Goal: Task Accomplishment & Management: Manage account settings

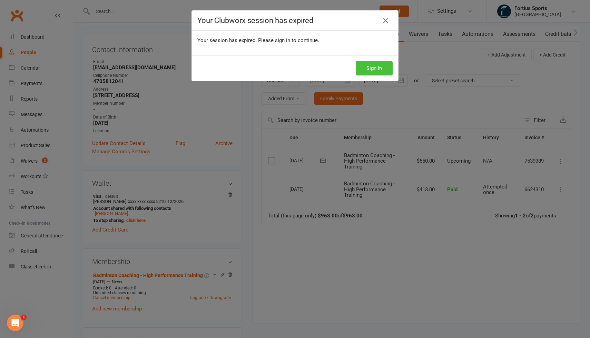
click at [378, 67] on button "Sign In" at bounding box center [374, 68] width 37 height 14
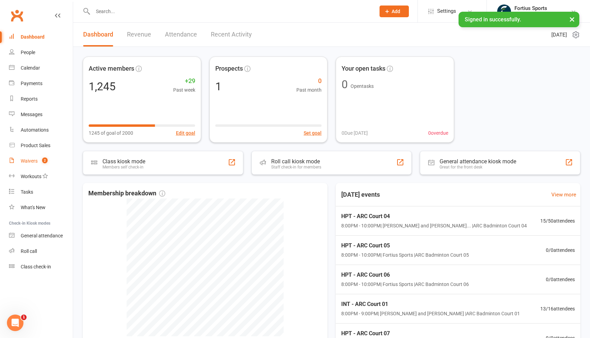
click at [35, 162] on div "Waivers" at bounding box center [29, 161] width 17 height 6
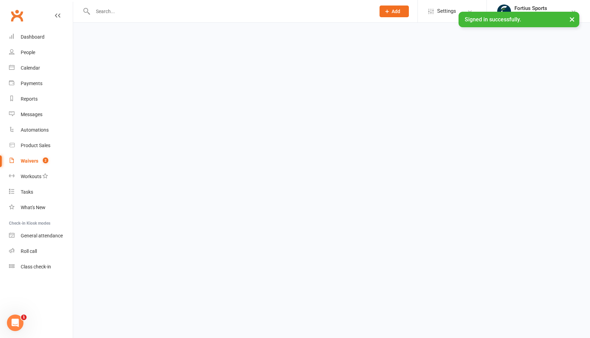
select select "100"
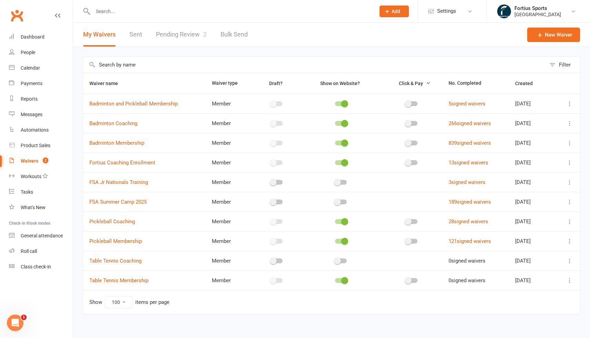
click at [181, 14] on input "text" at bounding box center [231, 12] width 280 height 10
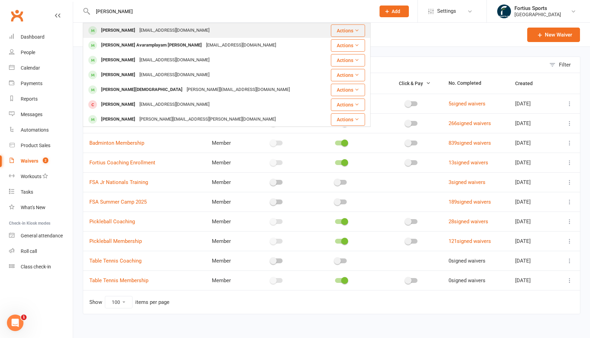
type input "haripriya"
click at [141, 29] on div "[EMAIL_ADDRESS][DOMAIN_NAME]" at bounding box center [174, 31] width 74 height 10
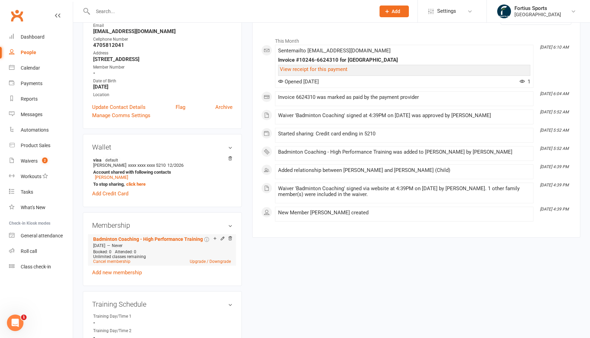
scroll to position [103, 0]
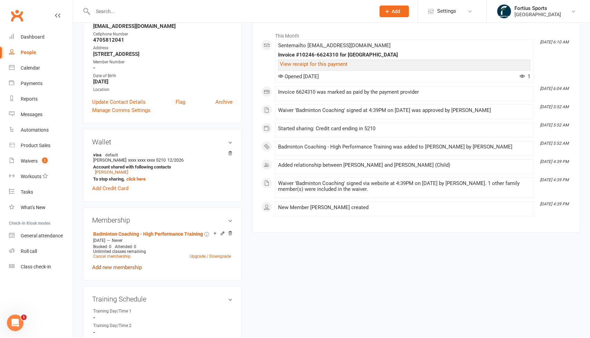
click at [125, 268] on link "Add new membership" at bounding box center [117, 268] width 50 height 6
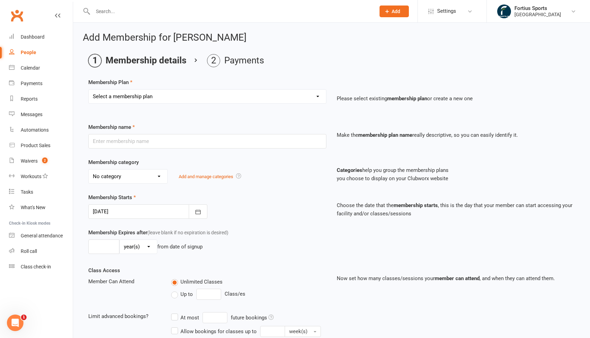
click at [192, 96] on select "Select a membership plan Create new Membership Plan Badminton - Adult Annual Me…" at bounding box center [207, 97] width 237 height 14
select select "65"
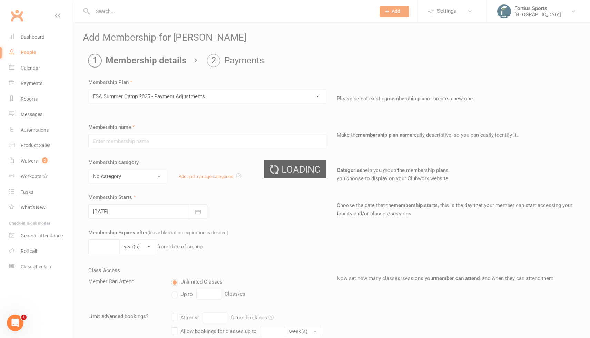
type input "FSA Summer Camp 2025 - Payment Adjustments"
select select "4"
type input "1"
select select "0"
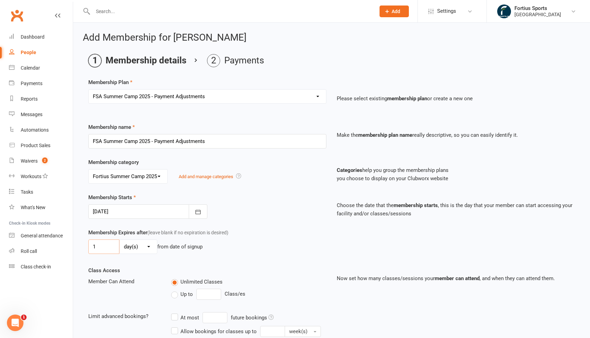
click at [113, 249] on input "1" at bounding box center [103, 247] width 31 height 14
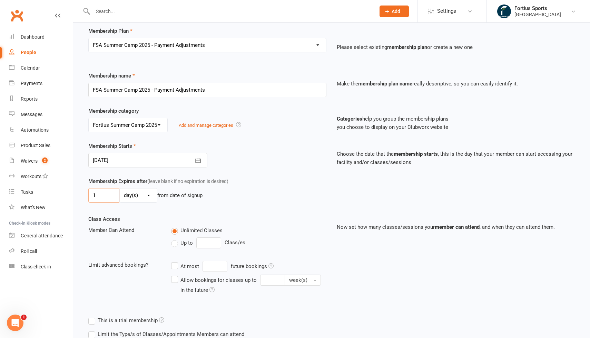
scroll to position [127, 0]
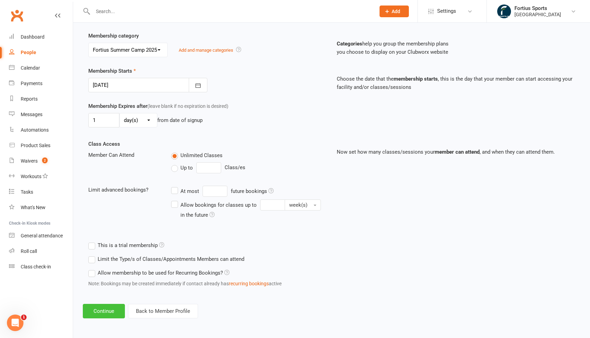
click at [104, 311] on button "Continue" at bounding box center [104, 311] width 42 height 14
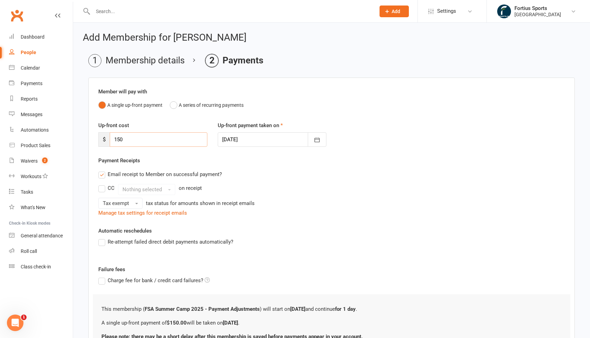
drag, startPoint x: 151, startPoint y: 141, endPoint x: 87, endPoint y: 138, distance: 64.2
click at [88, 137] on main "Membership details Payments Member will pay with A single up-front payment A se…" at bounding box center [331, 218] width 497 height 328
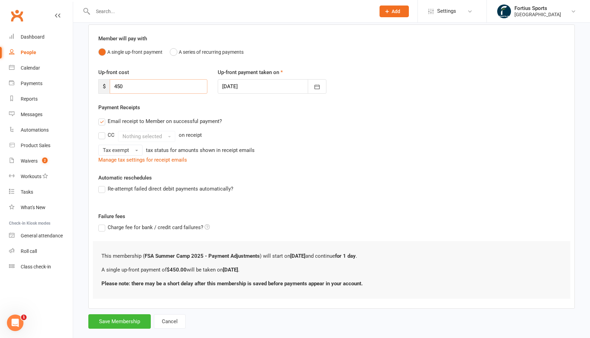
scroll to position [65, 0]
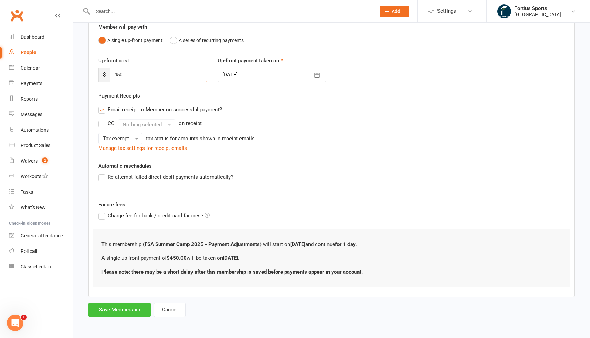
type input "450"
click at [119, 308] on button "Save Membership" at bounding box center [119, 310] width 62 height 14
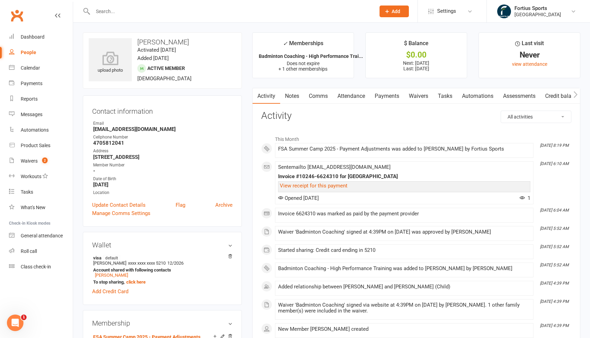
click at [328, 96] on link "Comms" at bounding box center [318, 96] width 29 height 16
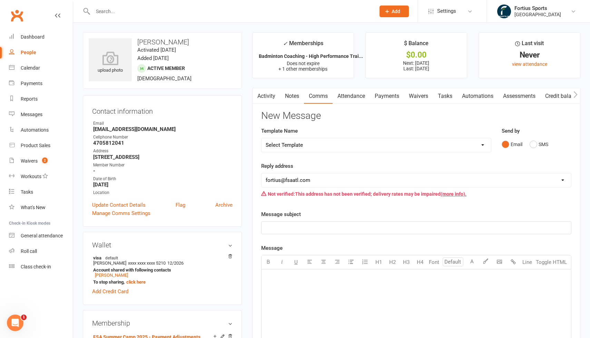
click at [316, 142] on select "Select Template [Email] Badminton Court Schedule [SMS] [Default template - revi…" at bounding box center [375, 145] width 229 height 14
select select "30"
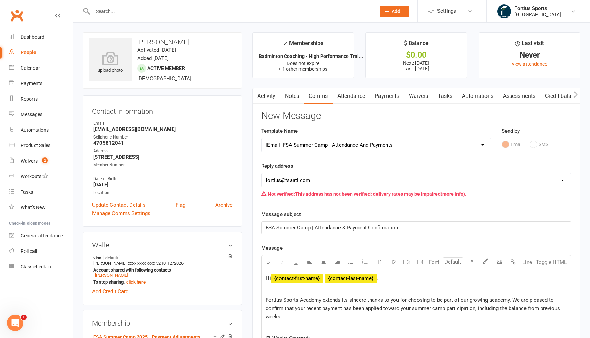
click at [309, 180] on select "hello@clubworx.com fortius@fsaatl.com satish@gameandgrillatl.com mrk@fsaatl.com…" at bounding box center [415, 180] width 309 height 14
select select "8"
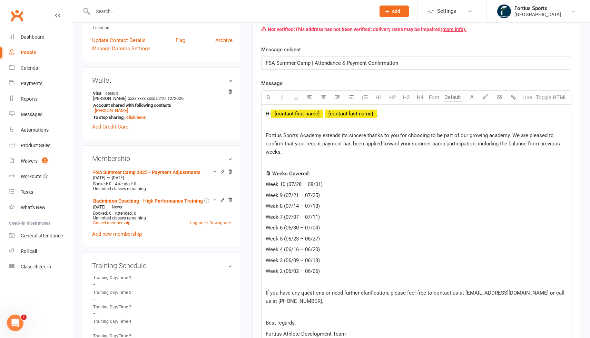
scroll to position [166, 0]
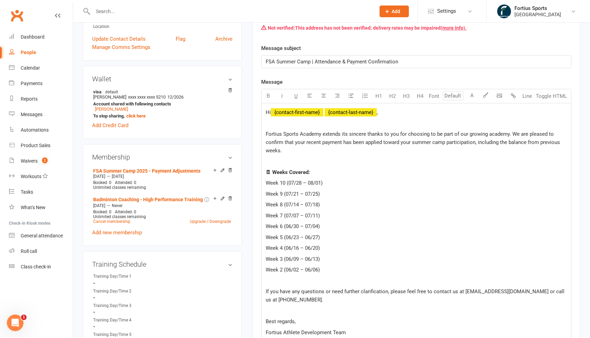
click at [300, 183] on span "Week 10 (07/28 – 08/01)" at bounding box center [294, 183] width 57 height 6
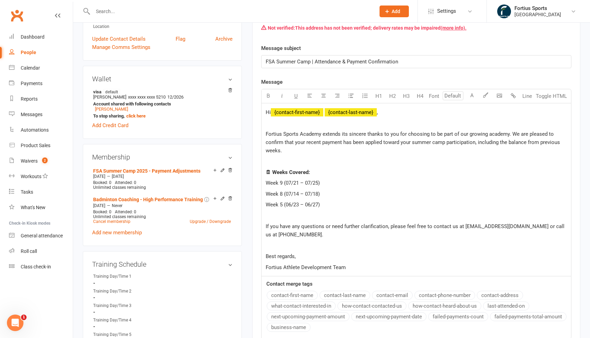
click at [418, 136] on span "Fortius Sports Academy extends its sincere thanks to you for choosing to be par…" at bounding box center [414, 142] width 296 height 23
click at [442, 133] on span "Fortius Sports Academy extends its sincere thanks to you for choosing to be par…" at bounding box center [414, 142] width 296 height 23
click at [477, 139] on p "Fortius Sports Academy extends its sincere thanks to you for choosing to be par…" at bounding box center [416, 142] width 301 height 25
click at [291, 156] on div "Hi ﻿ {contact-first-name} ﻿ {contact-last-name} , Fortius Sports Academy extend…" at bounding box center [415, 189] width 309 height 173
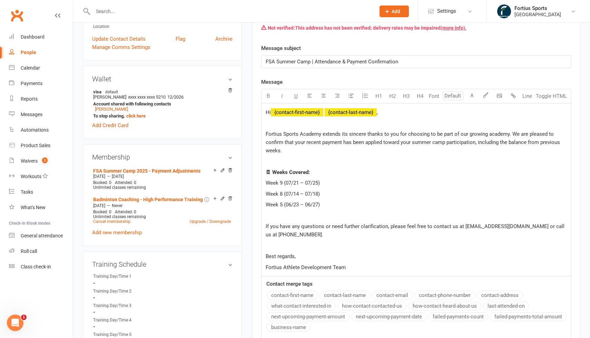
click at [431, 143] on span "Fortius Sports Academy extends its sincere thanks to you for choosing to be par…" at bounding box center [414, 142] width 296 height 23
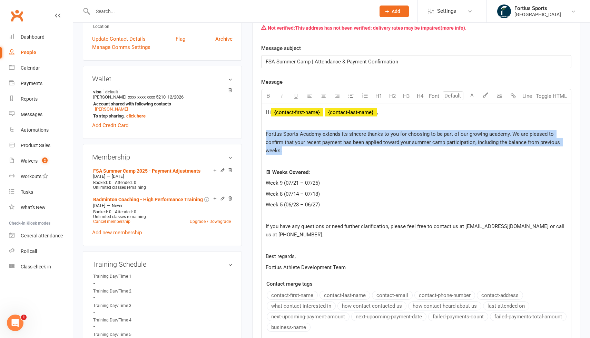
click at [443, 156] on div "Hi ﻿ {contact-first-name} ﻿ {contact-last-name} , Fortius Sports Academy extend…" at bounding box center [415, 189] width 309 height 173
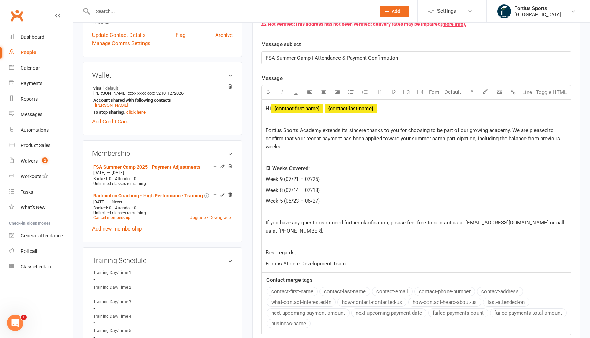
scroll to position [170, 0]
click at [484, 138] on span "Fortius Sports Academy extends its sincere thanks to you for choosing to be par…" at bounding box center [414, 139] width 296 height 23
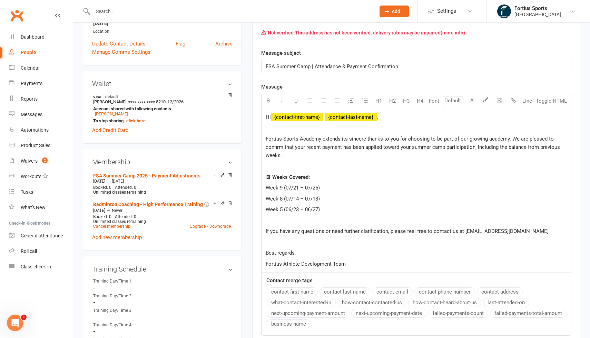
scroll to position [161, 0]
click at [343, 153] on p "Fortius Sports Academy extends its sincere thanks to you for choosing to be par…" at bounding box center [416, 148] width 301 height 25
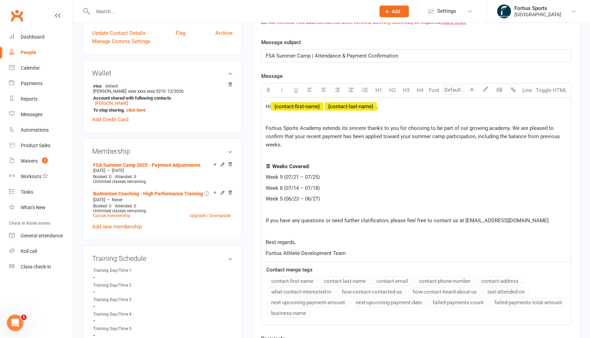
scroll to position [173, 0]
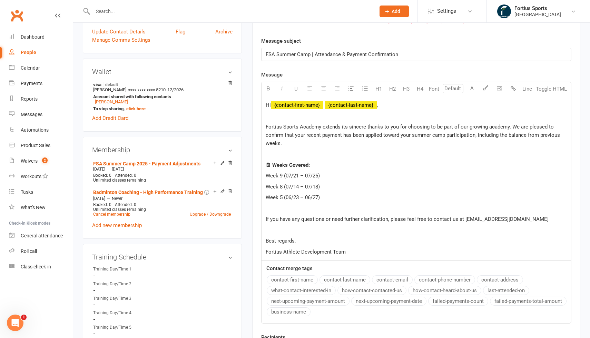
click at [434, 134] on span "Fortius Sports Academy extends its sincere thanks to you for choosing to be par…" at bounding box center [414, 135] width 296 height 23
click at [494, 138] on span "Fortius Sports Academy extends its sincere thanks to you for choosing to be par…" at bounding box center [414, 135] width 296 height 23
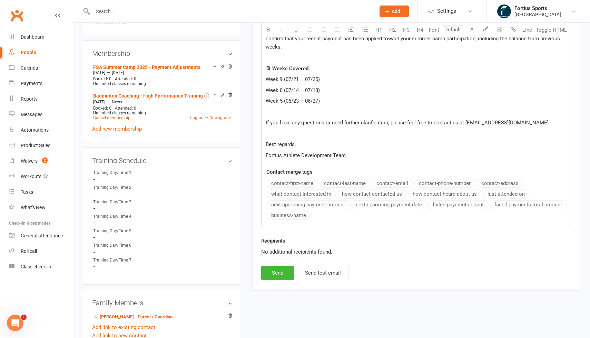
scroll to position [270, 0]
click at [282, 273] on button "Send" at bounding box center [277, 273] width 33 height 14
select select
select select "1"
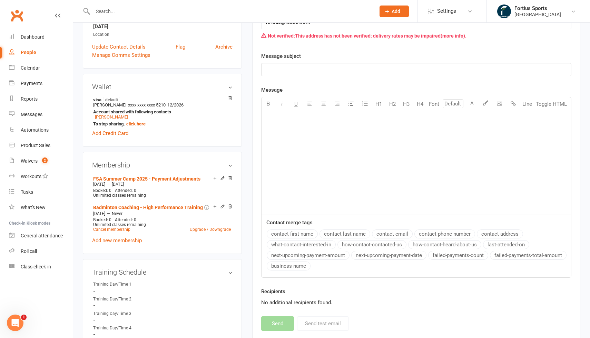
scroll to position [0, 0]
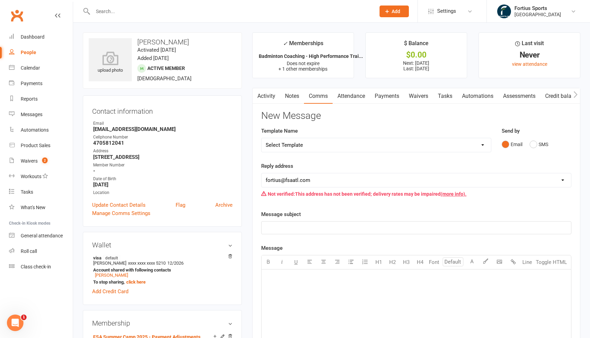
click at [158, 12] on input "text" at bounding box center [231, 12] width 280 height 10
click at [27, 86] on div "Payments" at bounding box center [32, 84] width 22 height 6
